Goal: Task Accomplishment & Management: Complete application form

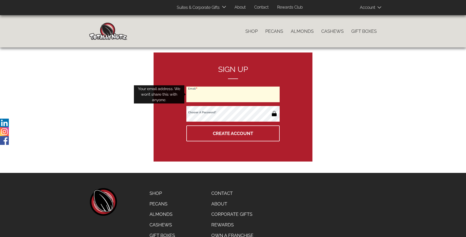
click at [233, 94] on input "Email" at bounding box center [233, 95] width 93 height 16
type input "[EMAIL_ADDRESS][DOMAIN_NAME]"
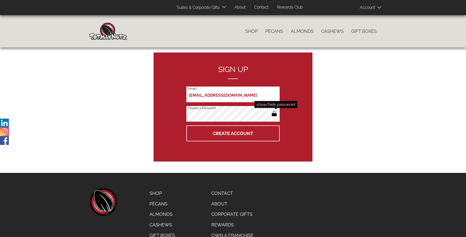
click at [274, 114] on button "button" at bounding box center [274, 114] width 8 height 8
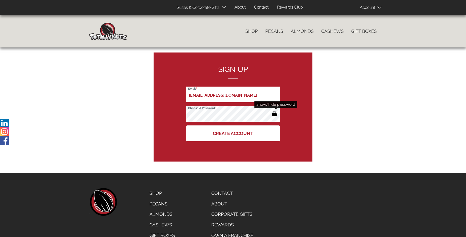
click at [233, 133] on button "Create Account" at bounding box center [233, 133] width 93 height 16
